Goal: Task Accomplishment & Management: Manage account settings

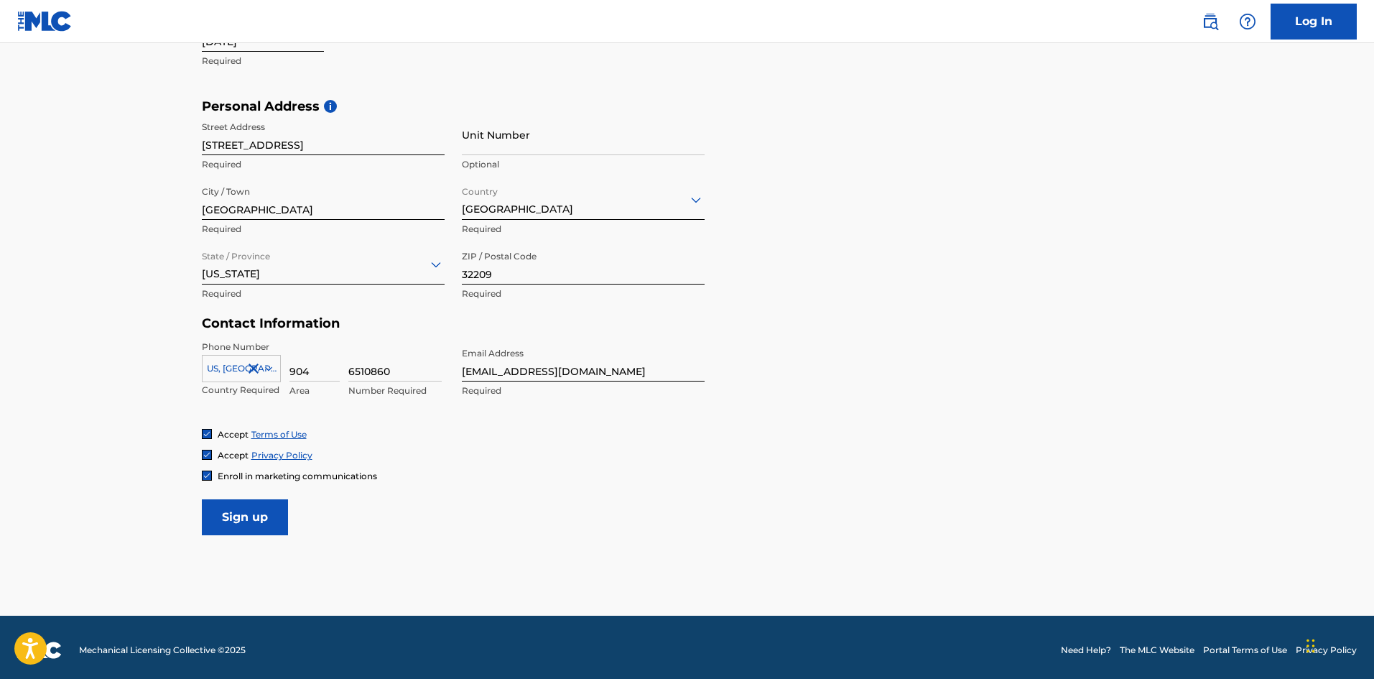
scroll to position [445, 0]
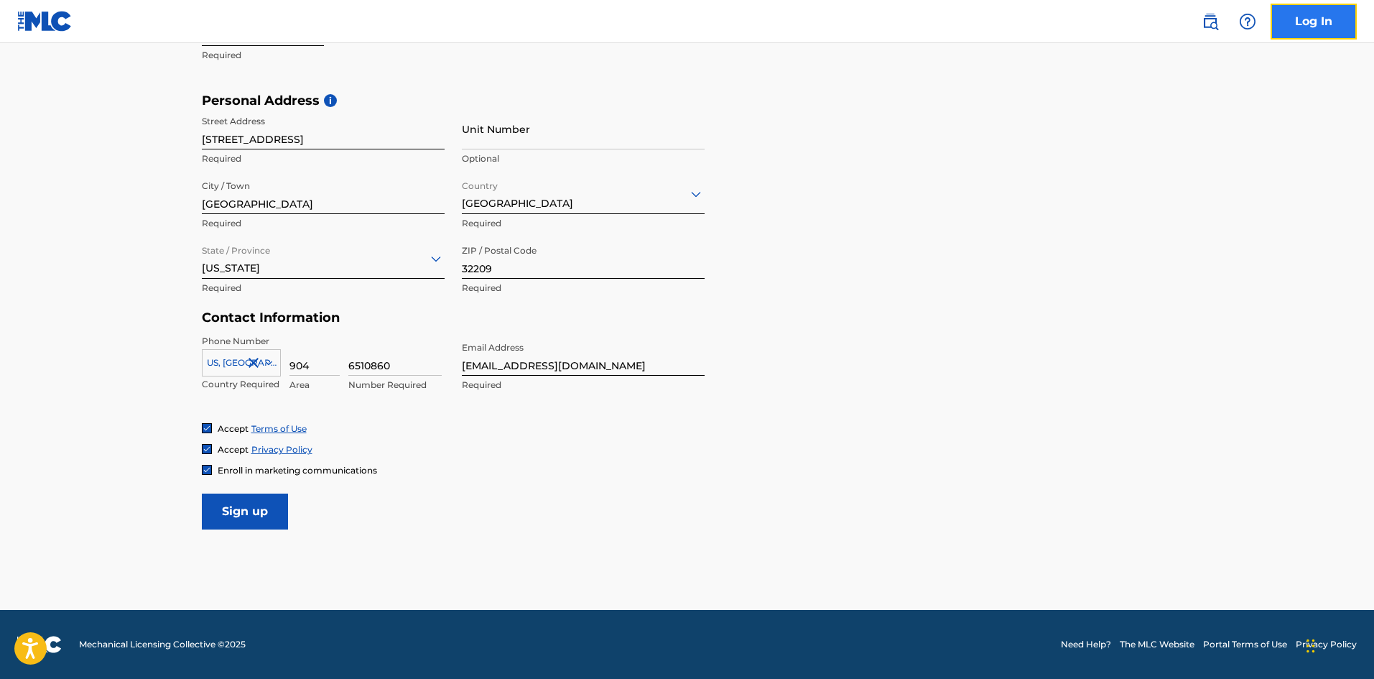
click at [1320, 30] on link "Log In" at bounding box center [1314, 22] width 86 height 36
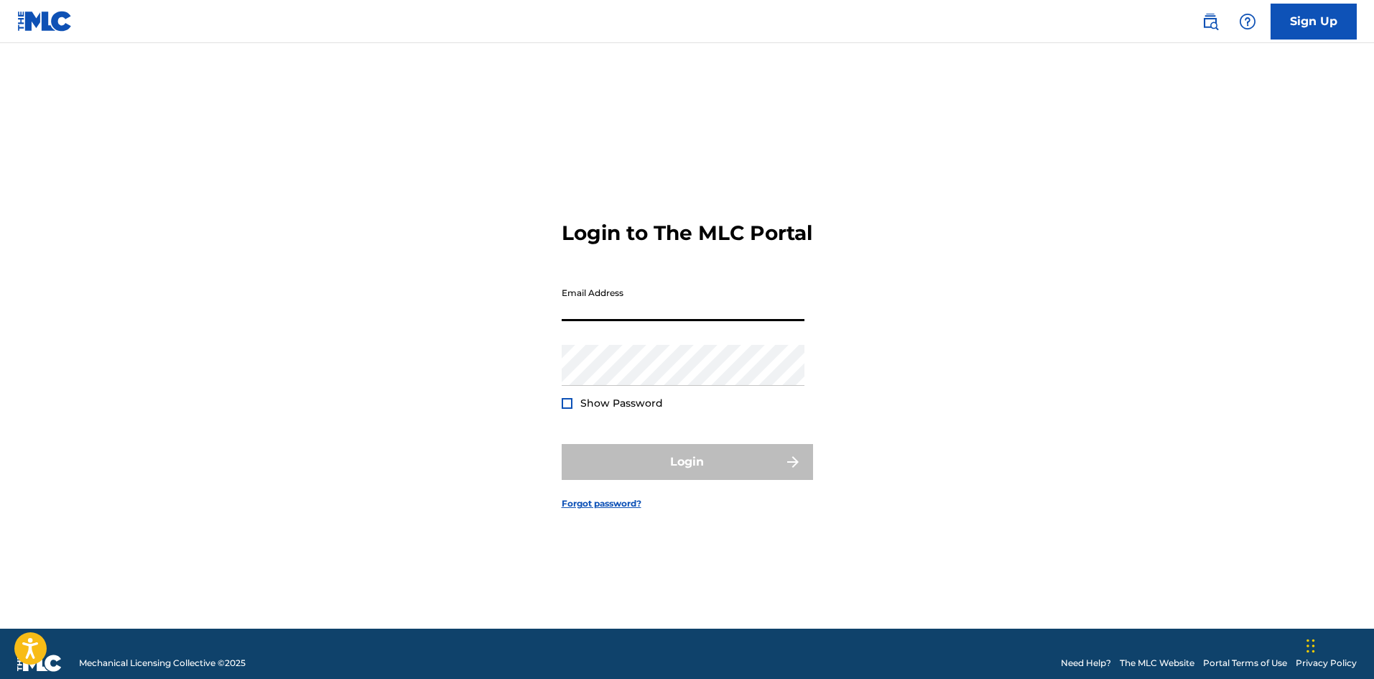
click at [617, 317] on input "Email Address" at bounding box center [683, 300] width 243 height 41
type input "[EMAIL_ADDRESS][DOMAIN_NAME]"
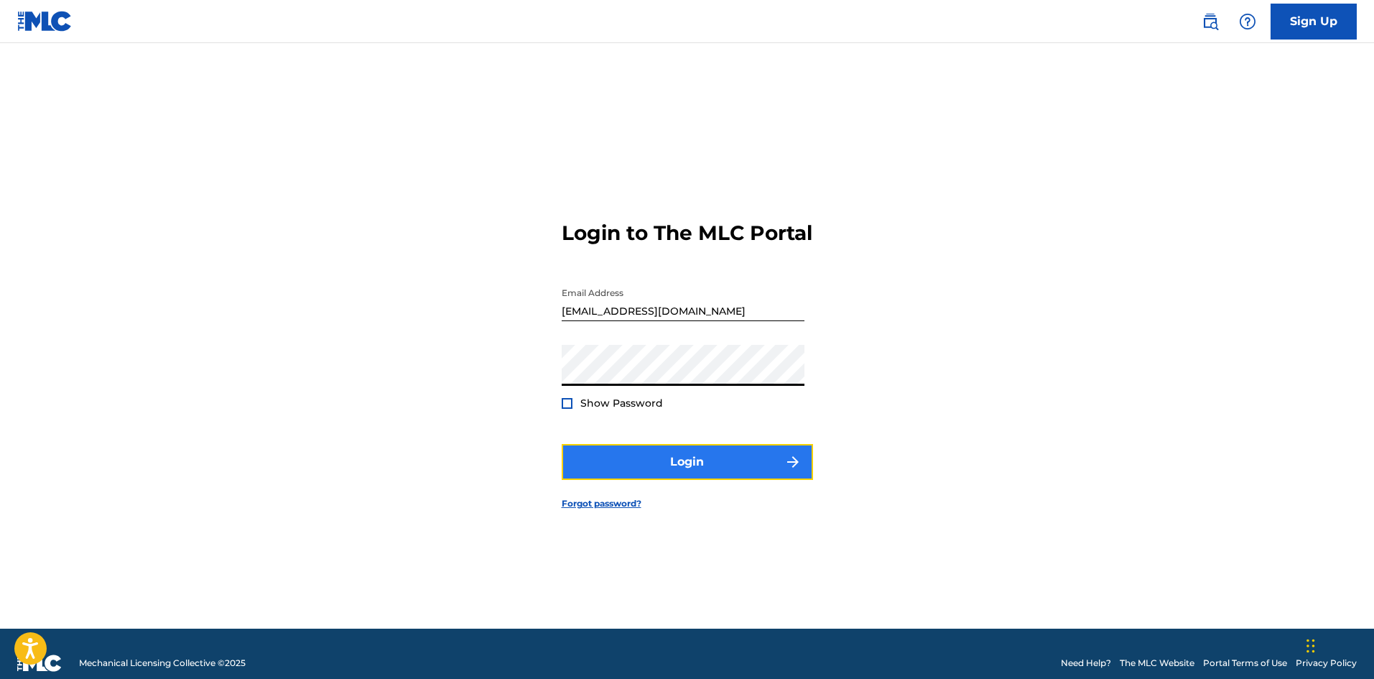
click at [601, 476] on button "Login" at bounding box center [687, 462] width 251 height 36
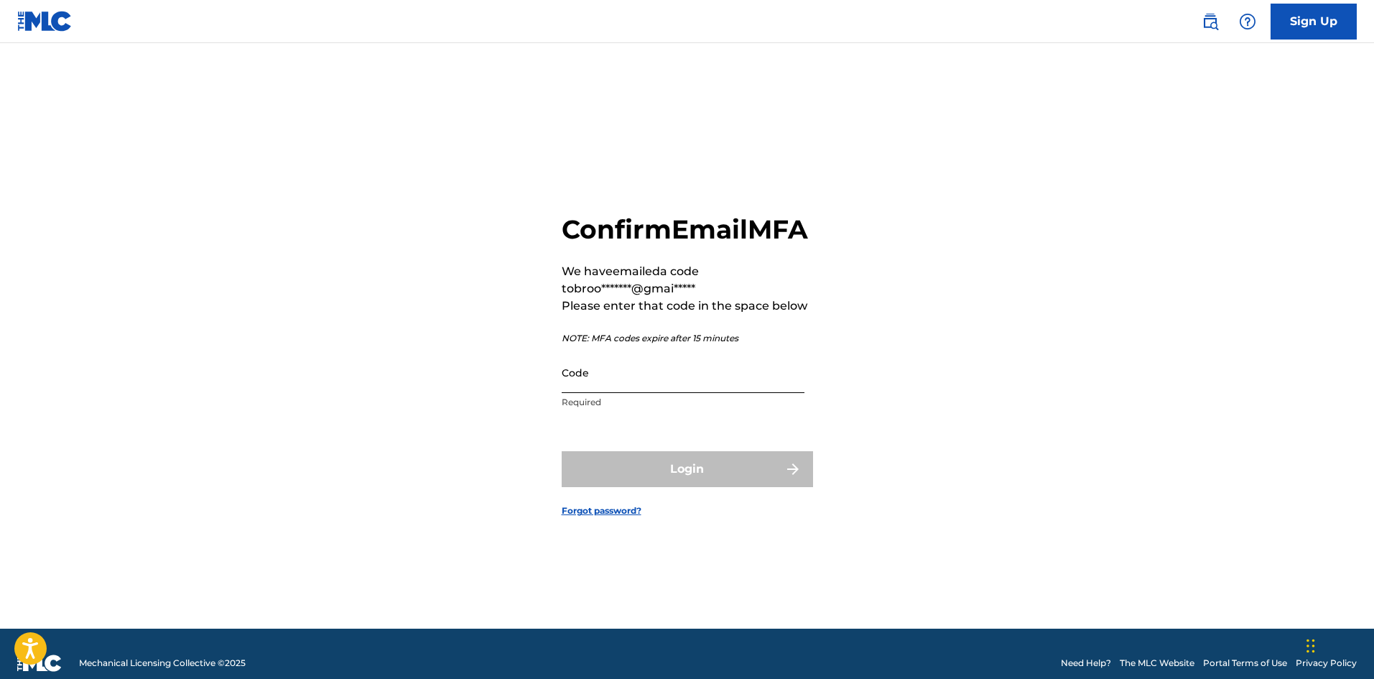
click at [626, 393] on input "Code" at bounding box center [683, 372] width 243 height 41
paste input "117021"
click at [616, 393] on input "117021" at bounding box center [683, 372] width 243 height 41
click at [565, 393] on input "117021" at bounding box center [683, 372] width 243 height 41
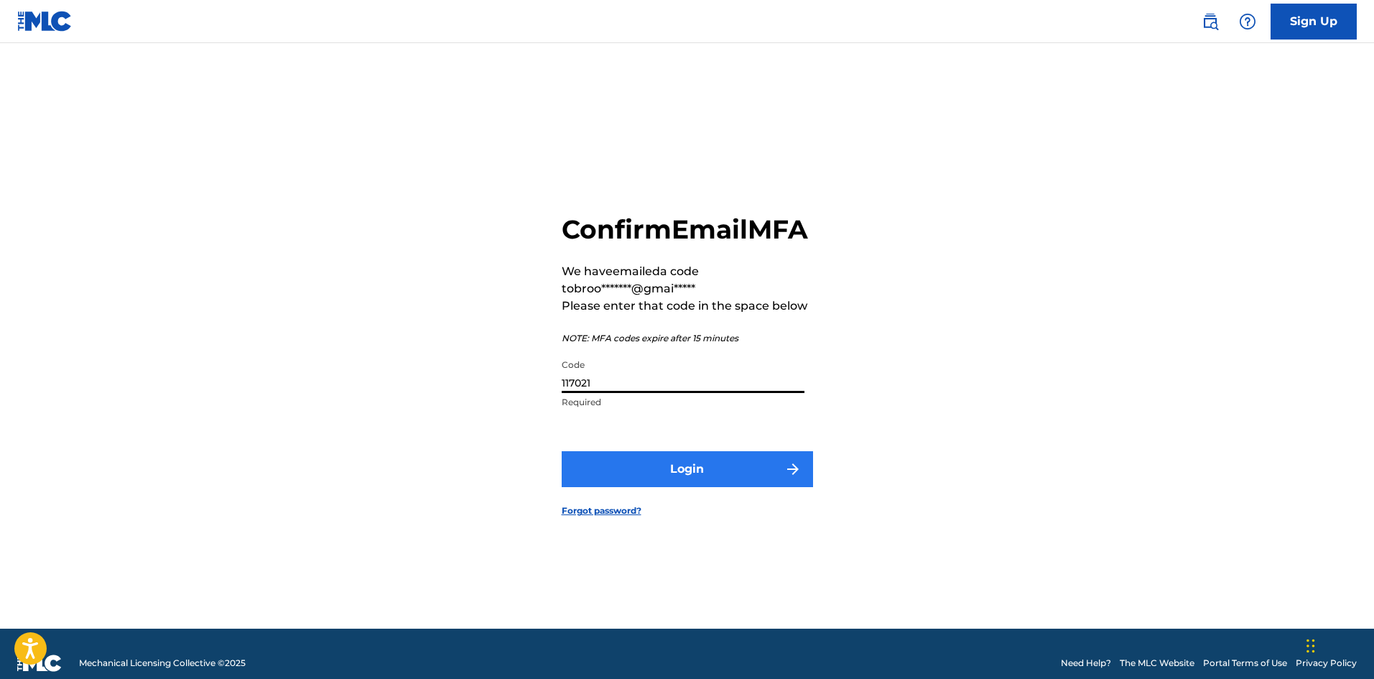
type input "117021"
click at [713, 487] on button "Login" at bounding box center [687, 469] width 251 height 36
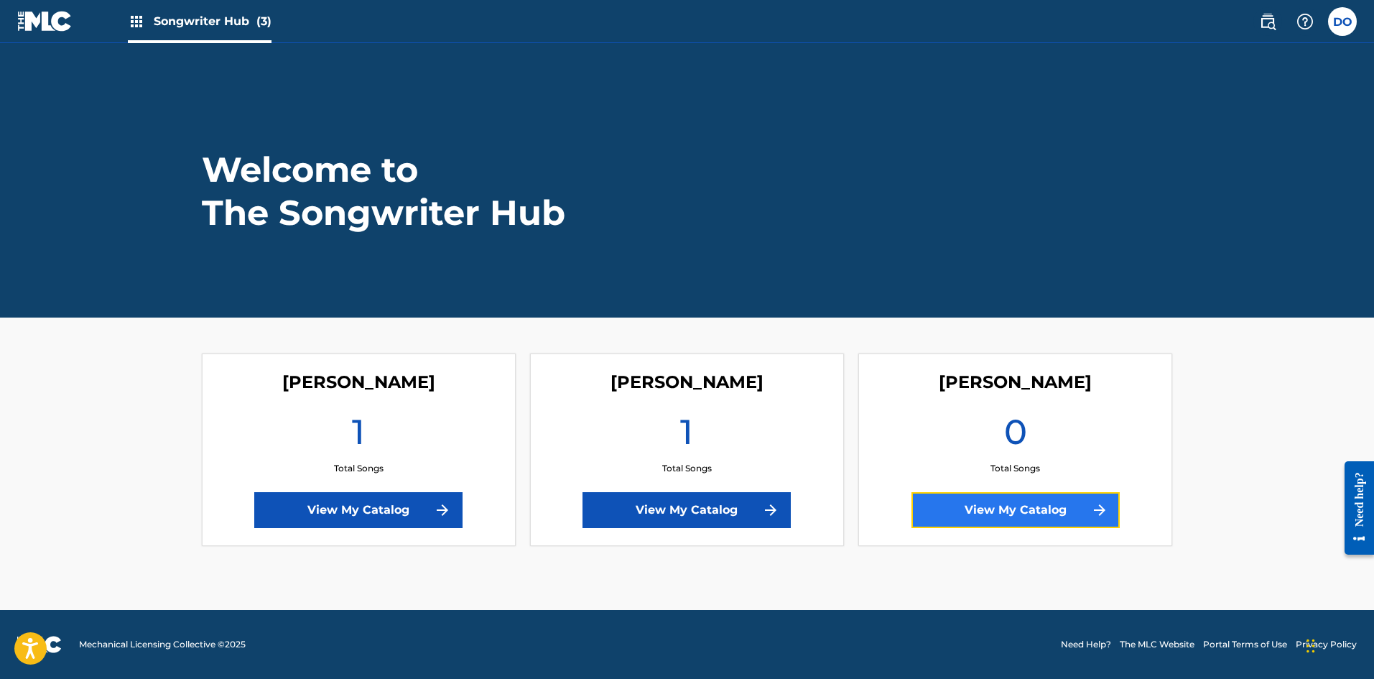
click at [1095, 511] on img at bounding box center [1099, 509] width 17 height 17
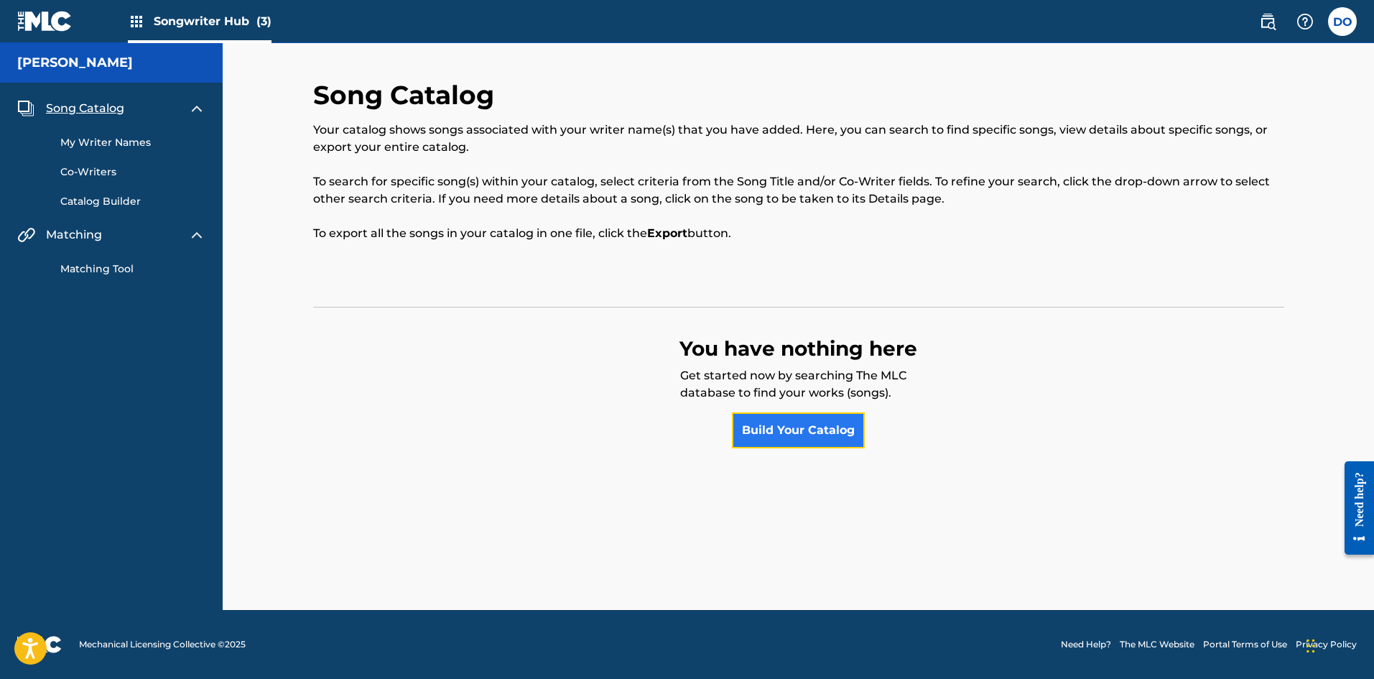
click at [785, 415] on link "Build Your Catalog" at bounding box center [798, 430] width 133 height 36
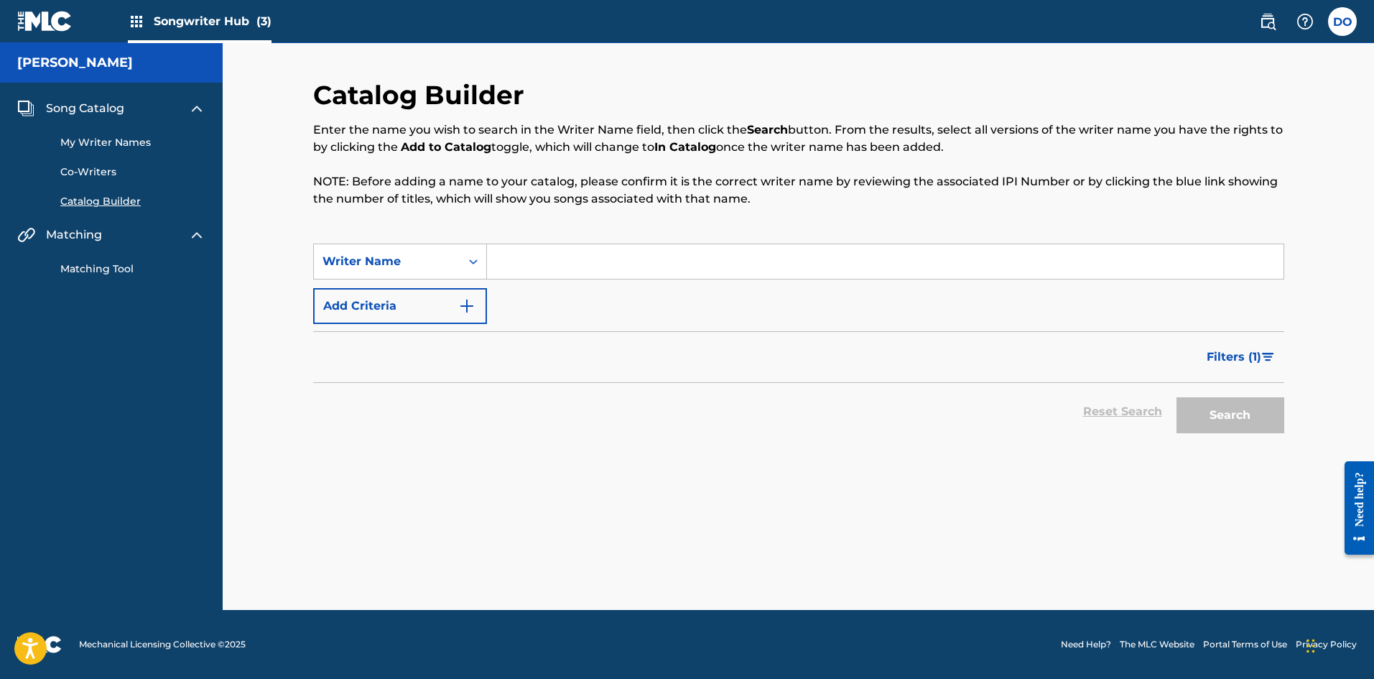
click at [521, 261] on input "Search Form" at bounding box center [885, 261] width 797 height 34
type input "[PERSON_NAME]"
click at [1204, 412] on button "Search" at bounding box center [1231, 415] width 108 height 36
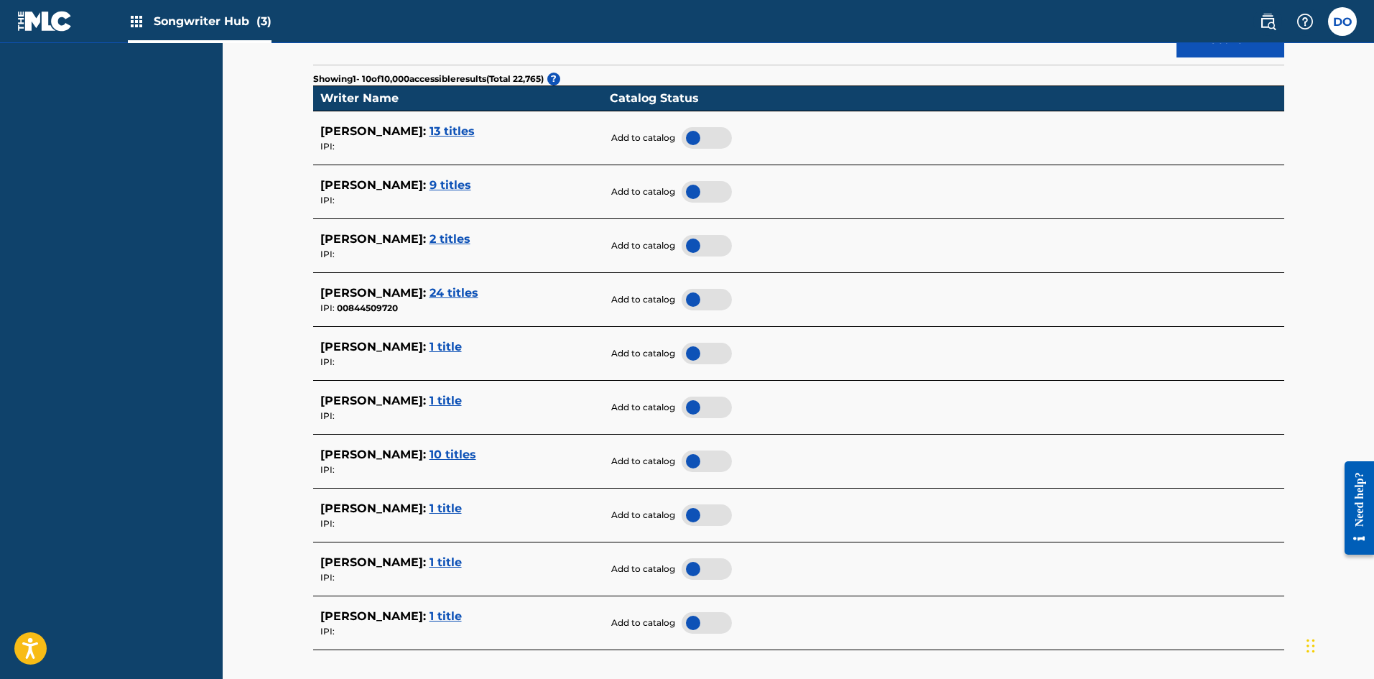
scroll to position [503, 0]
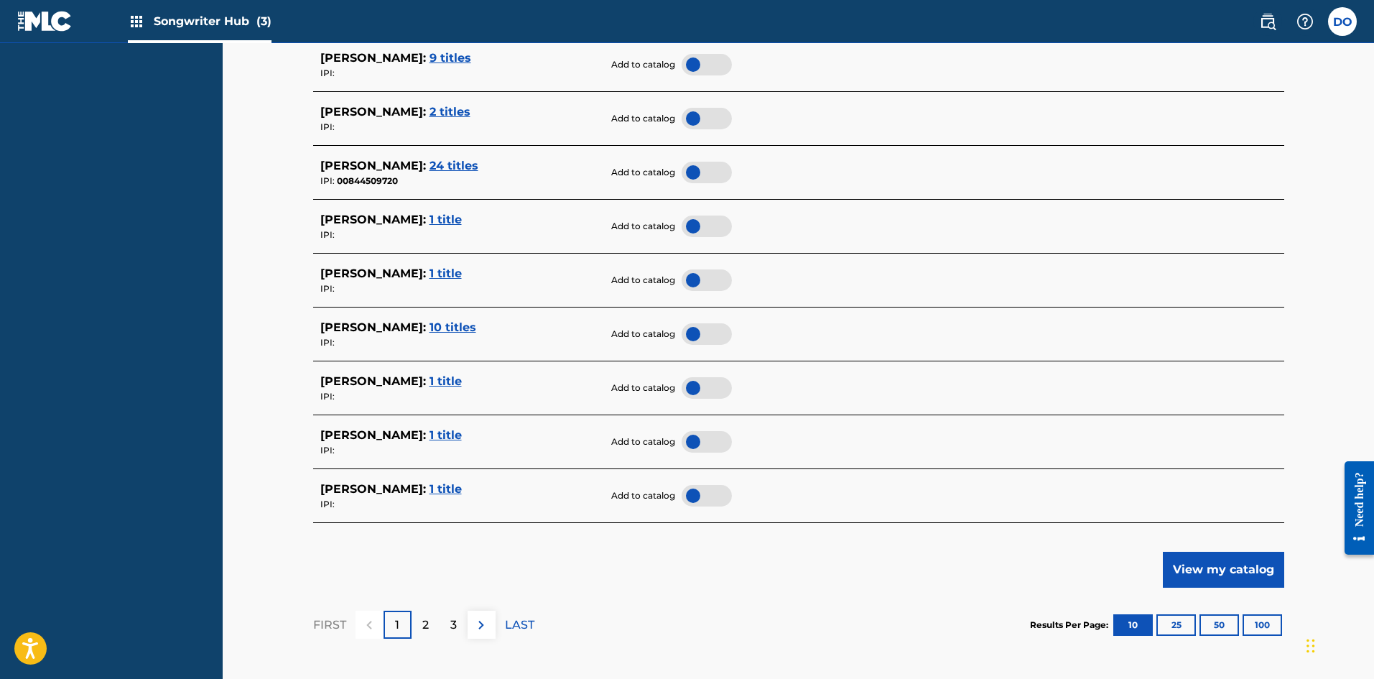
click at [434, 491] on span "1 title" at bounding box center [446, 489] width 32 height 14
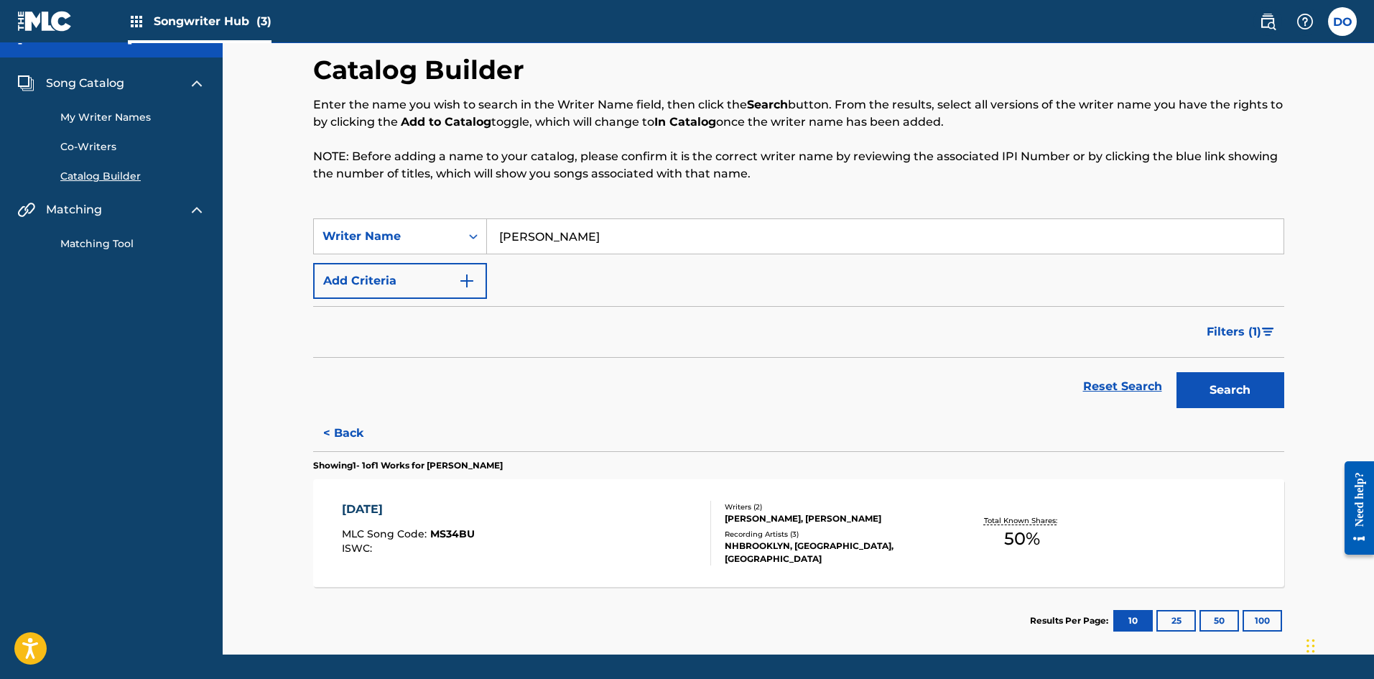
scroll to position [0, 0]
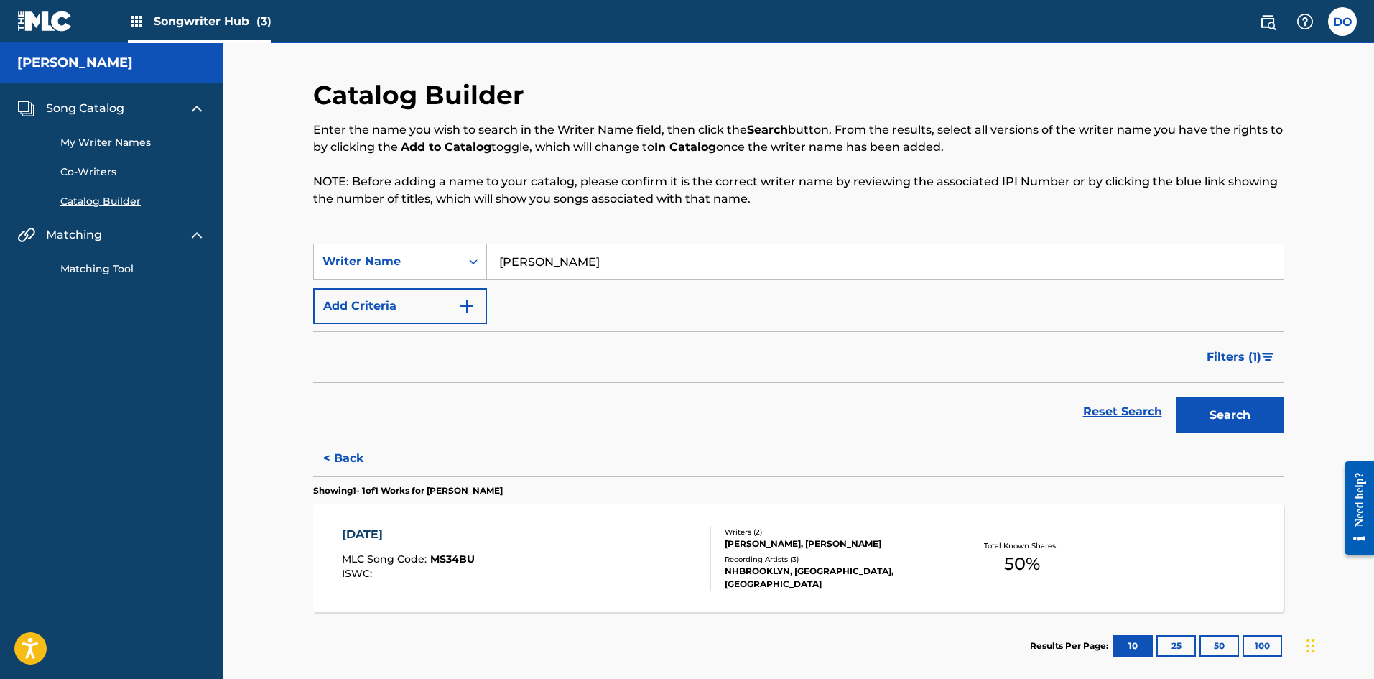
click at [94, 195] on link "Catalog Builder" at bounding box center [132, 201] width 145 height 15
click at [103, 145] on link "My Writer Names" at bounding box center [132, 142] width 145 height 15
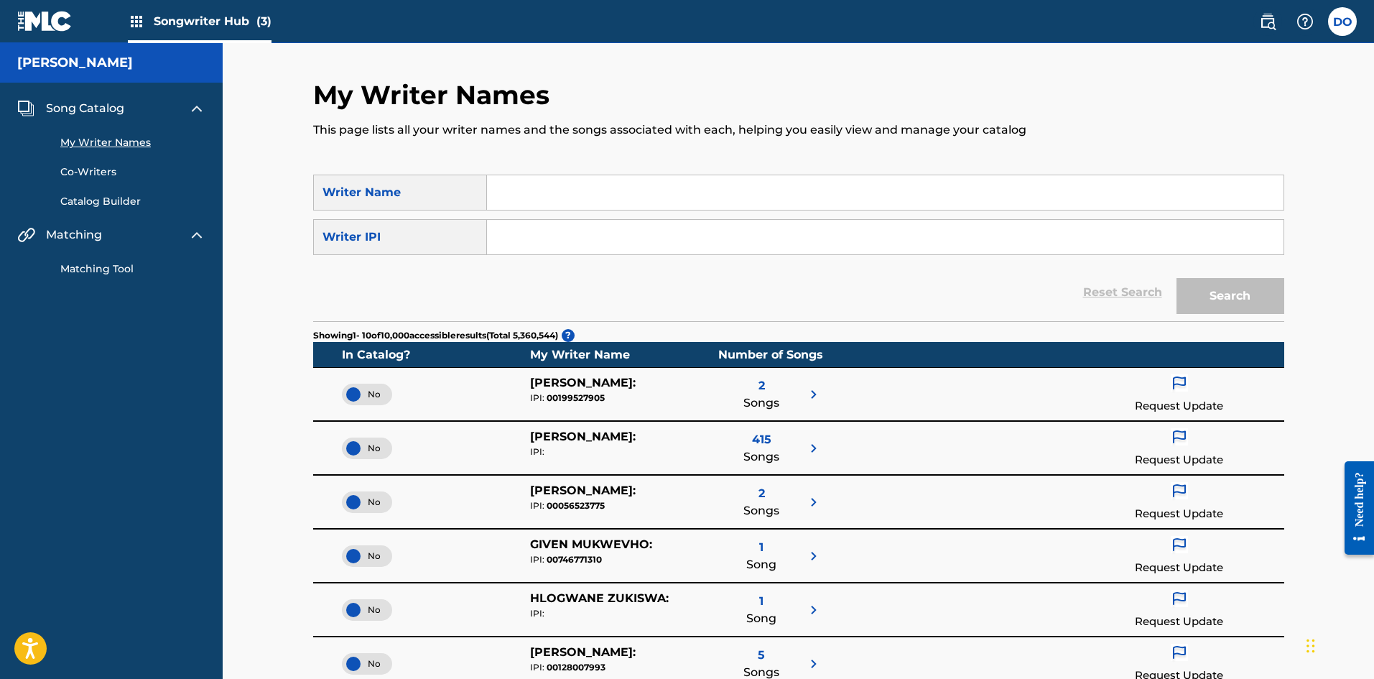
click at [550, 185] on input "Search Form" at bounding box center [885, 192] width 797 height 34
type input "[PERSON_NAME]"
click at [1230, 295] on button "Search" at bounding box center [1231, 296] width 108 height 36
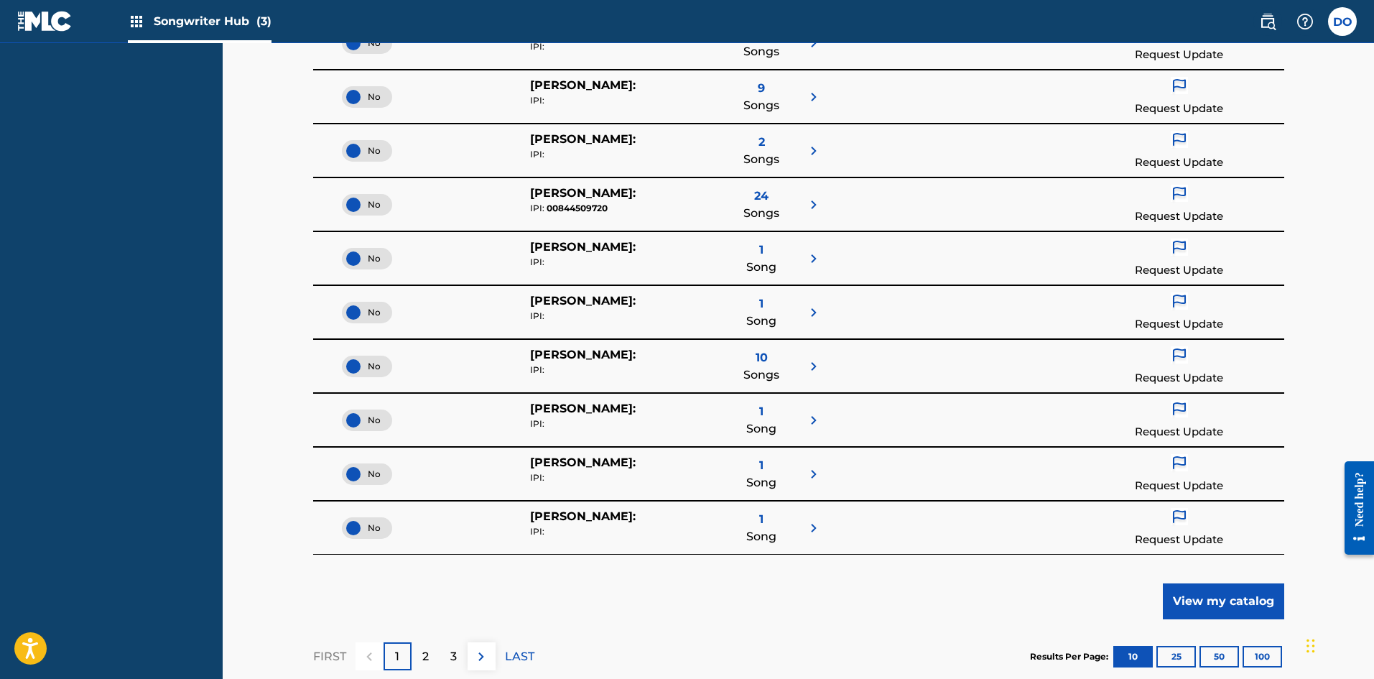
scroll to position [359, 0]
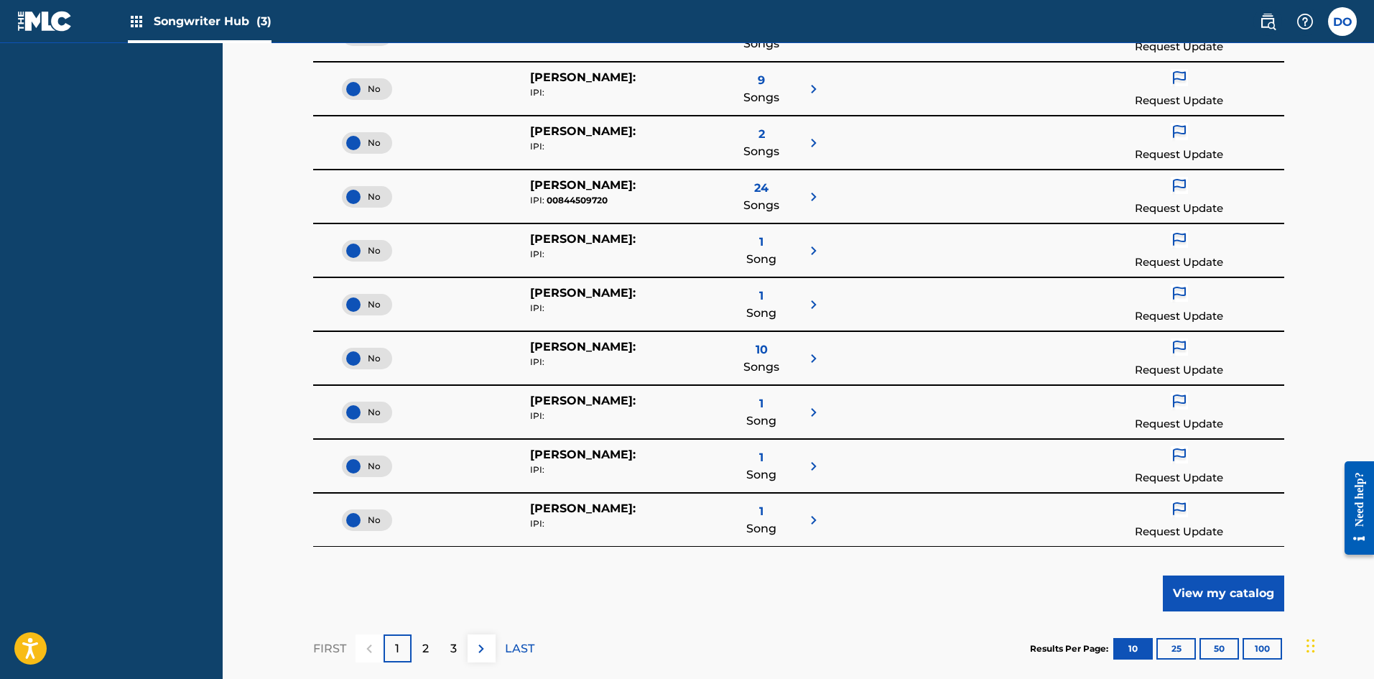
click at [808, 525] on img at bounding box center [813, 519] width 17 height 17
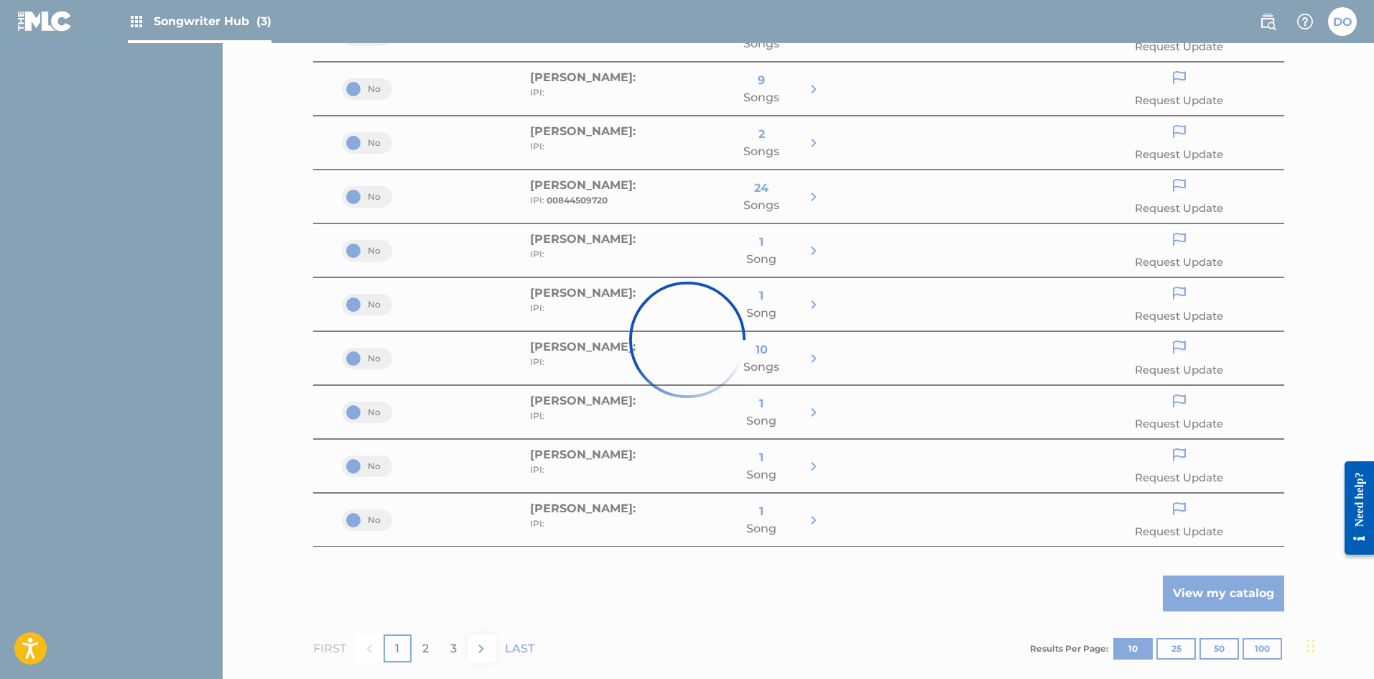
scroll to position [0, 0]
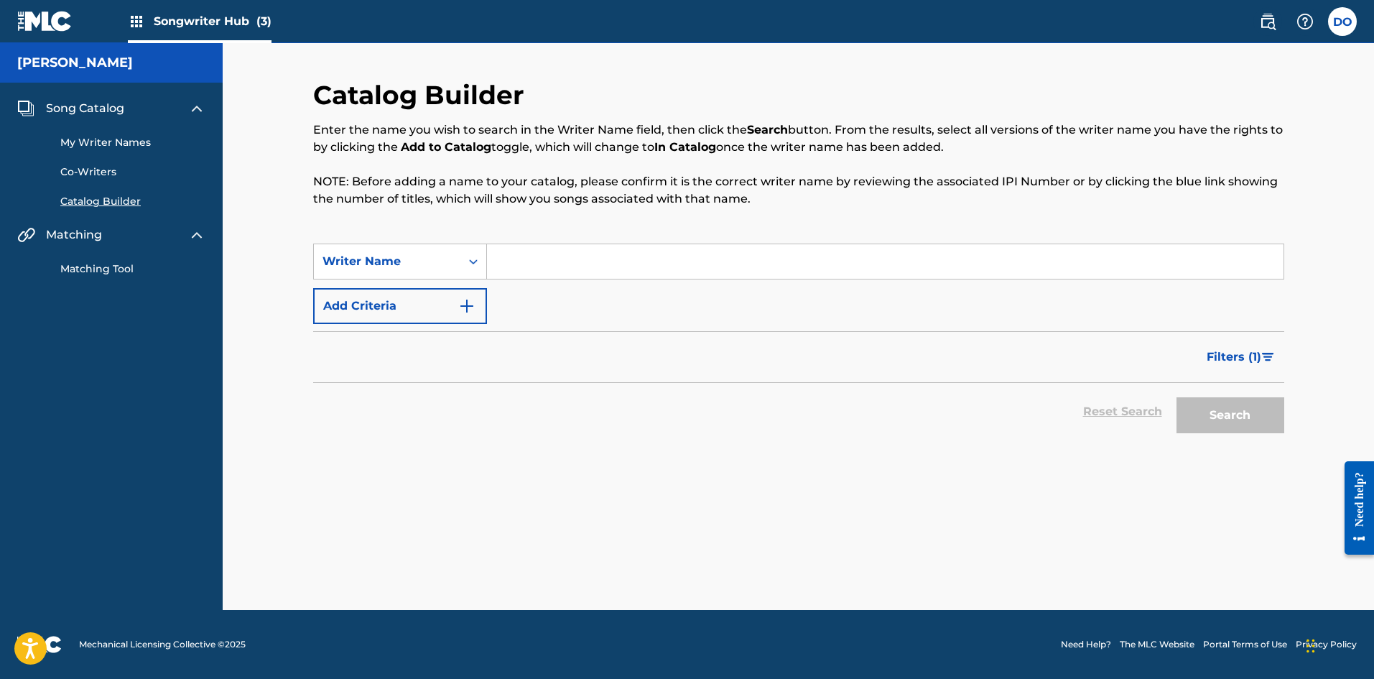
click at [170, 19] on span "Songwriter Hub (3)" at bounding box center [213, 21] width 118 height 17
